Goal: Entertainment & Leisure: Consume media (video, audio)

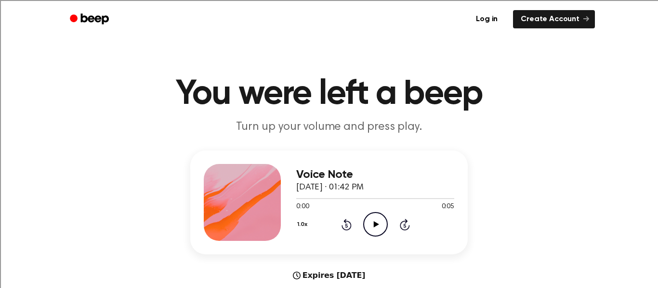
click at [385, 231] on circle at bounding box center [375, 225] width 24 height 24
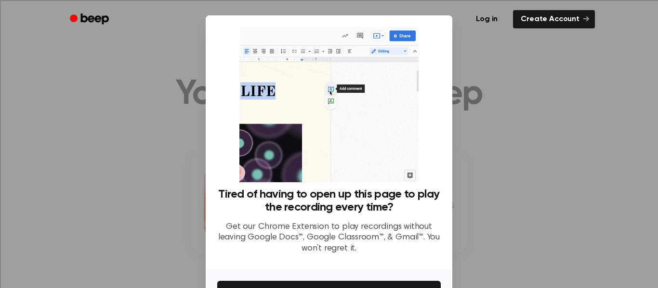
click at [532, 122] on div at bounding box center [329, 144] width 658 height 288
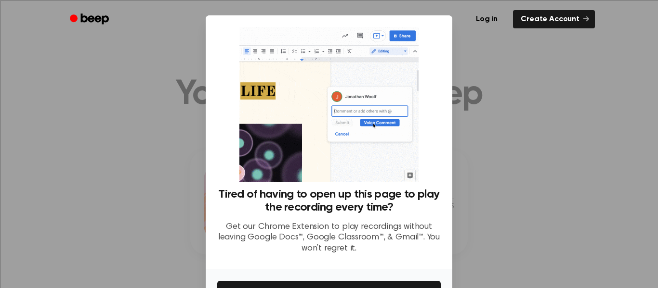
click at [550, 41] on div at bounding box center [329, 144] width 658 height 288
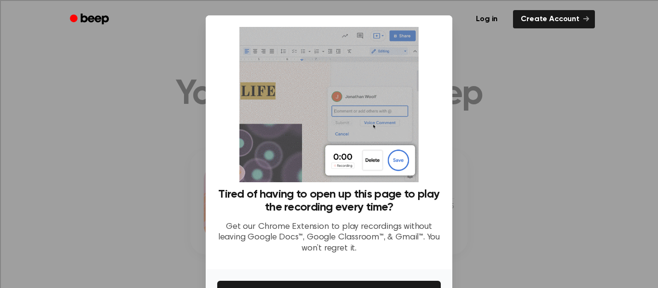
click at [432, 97] on div "Tired of having to open up this page to play the recording every time? Get our …" at bounding box center [328, 144] width 223 height 235
drag, startPoint x: 617, startPoint y: 91, endPoint x: 657, endPoint y: 147, distance: 69.0
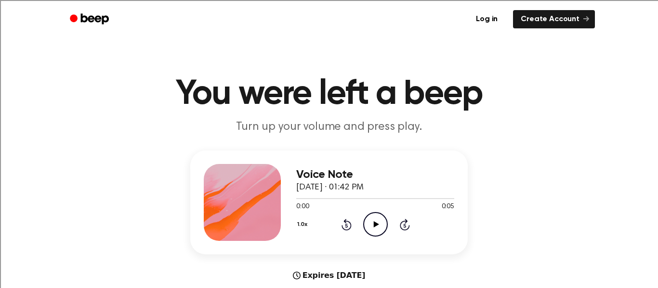
click at [379, 220] on icon "Play Audio" at bounding box center [375, 224] width 25 height 25
click at [369, 221] on icon "Pause Audio" at bounding box center [375, 224] width 25 height 25
click at [378, 214] on icon "Play Audio" at bounding box center [375, 224] width 25 height 25
click at [374, 223] on icon at bounding box center [375, 224] width 5 height 6
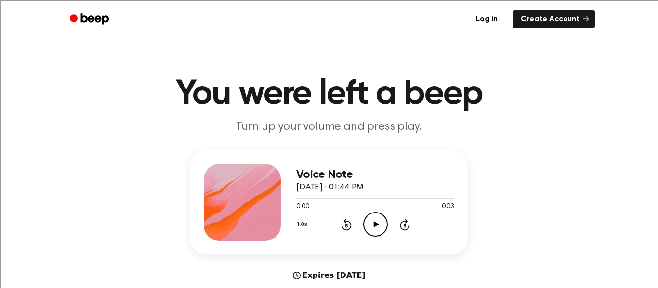
click at [369, 219] on icon "Play Audio" at bounding box center [375, 224] width 25 height 25
click at [372, 223] on icon "Play Audio" at bounding box center [375, 224] width 25 height 25
click at [377, 218] on icon "Play Audio" at bounding box center [375, 224] width 25 height 25
click at [375, 230] on icon "Play Audio" at bounding box center [375, 224] width 25 height 25
click at [375, 226] on icon at bounding box center [375, 224] width 5 height 6
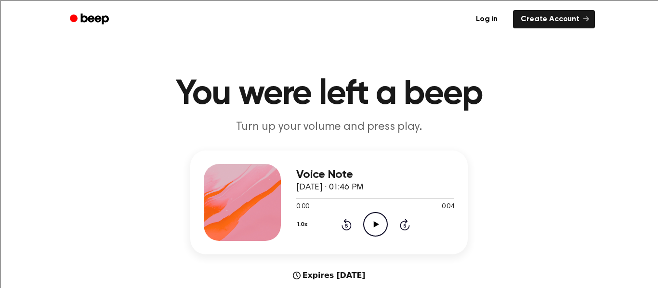
click at [381, 227] on icon "Play Audio" at bounding box center [375, 224] width 25 height 25
click at [365, 218] on circle at bounding box center [375, 225] width 24 height 24
click at [379, 227] on icon "Play Audio" at bounding box center [375, 224] width 25 height 25
click at [375, 219] on icon "Play Audio" at bounding box center [375, 224] width 25 height 25
click at [378, 218] on icon "Play Audio" at bounding box center [375, 224] width 25 height 25
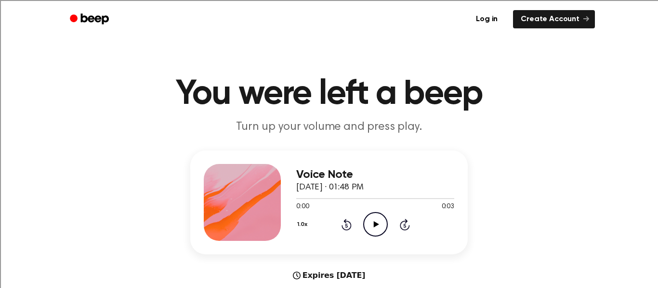
click at [373, 224] on icon "Play Audio" at bounding box center [375, 224] width 25 height 25
click at [381, 226] on icon "Play Audio" at bounding box center [375, 224] width 25 height 25
click at [375, 223] on icon at bounding box center [375, 224] width 5 height 6
click at [382, 229] on icon "Play Audio" at bounding box center [375, 224] width 25 height 25
click at [371, 220] on icon "Play Audio" at bounding box center [375, 224] width 25 height 25
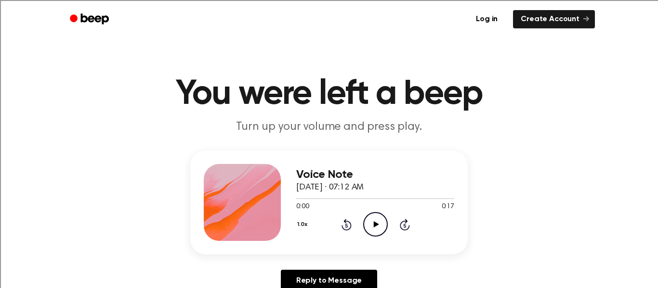
click at [366, 225] on icon "Play Audio" at bounding box center [375, 224] width 25 height 25
click at [370, 233] on icon "Play Audio" at bounding box center [375, 224] width 25 height 25
